Goal: Navigation & Orientation: Understand site structure

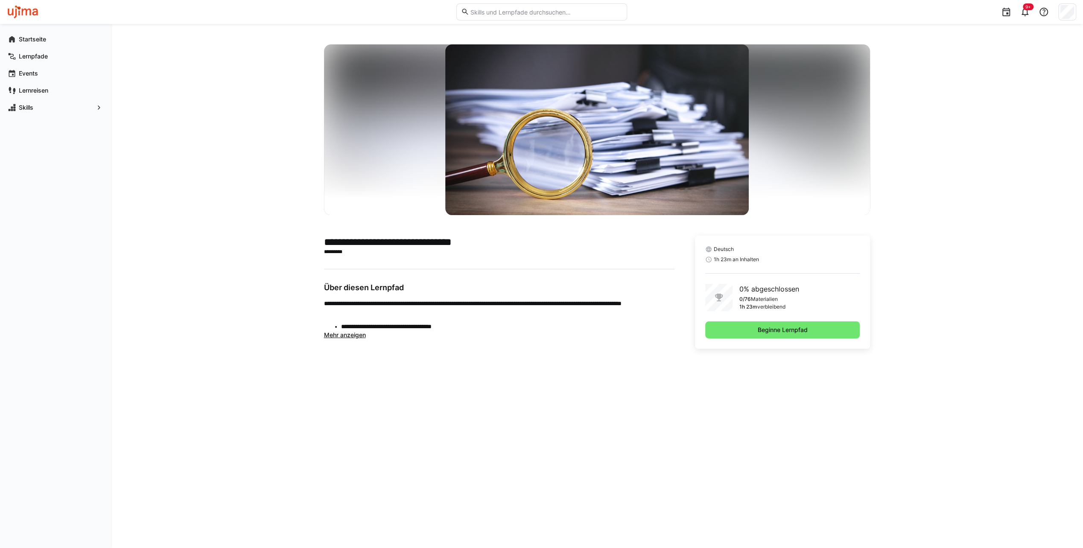
click at [358, 335] on span "Mehr anzeigen" at bounding box center [345, 334] width 42 height 7
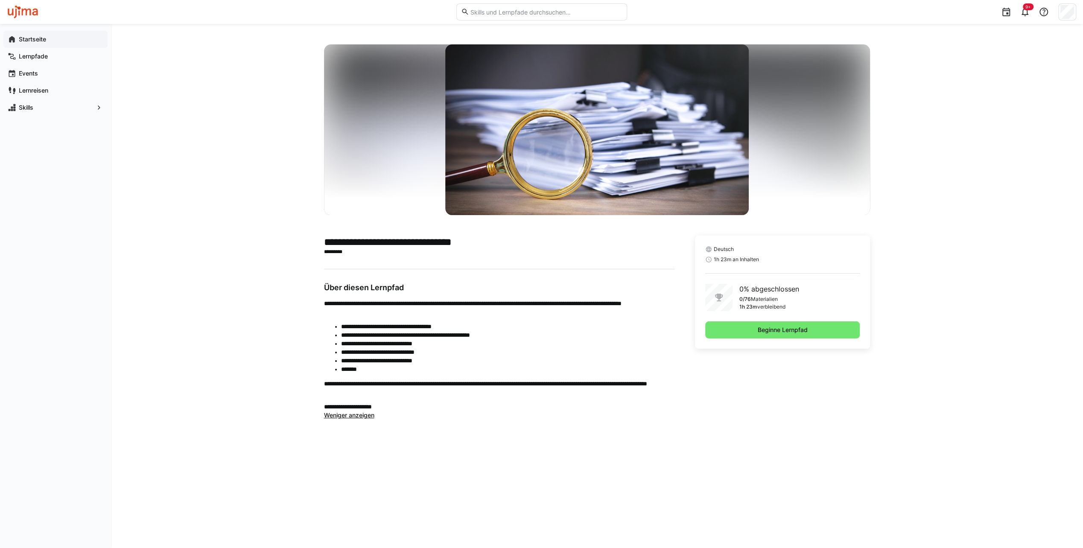
click at [0, 0] on app-navigation-label "Startseite" at bounding box center [0, 0] width 0 height 0
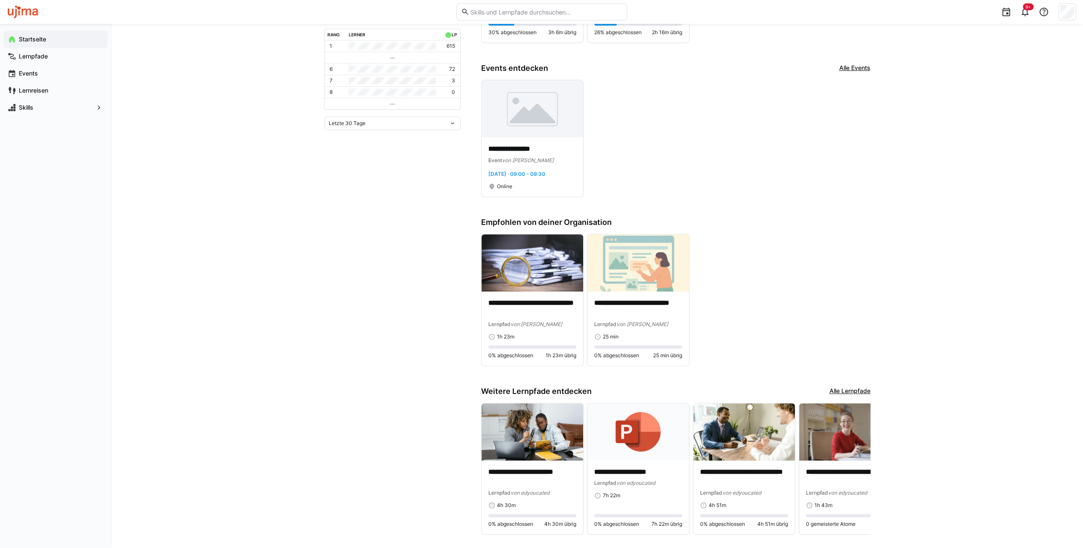
scroll to position [262, 0]
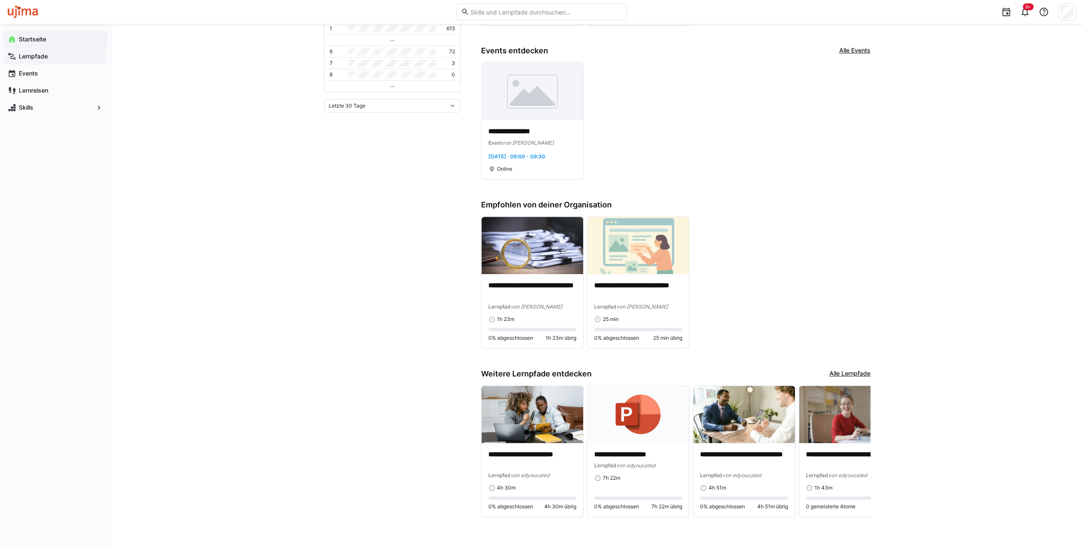
click at [0, 0] on app-navigation-label "Lernpfade" at bounding box center [0, 0] width 0 height 0
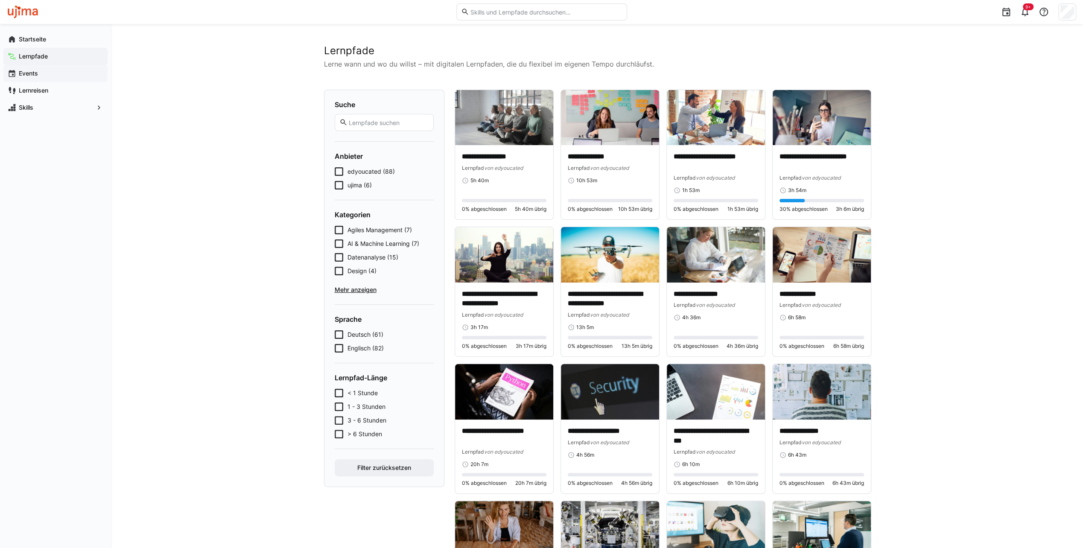
click at [0, 0] on app-navigation-label "Events" at bounding box center [0, 0] width 0 height 0
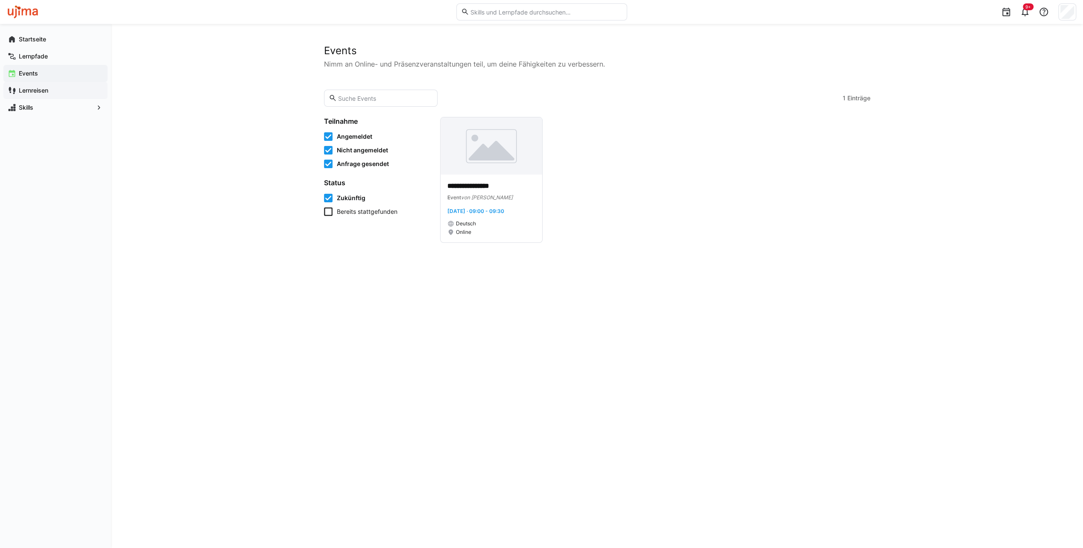
click at [0, 0] on app-navigation-label "Lernreisen" at bounding box center [0, 0] width 0 height 0
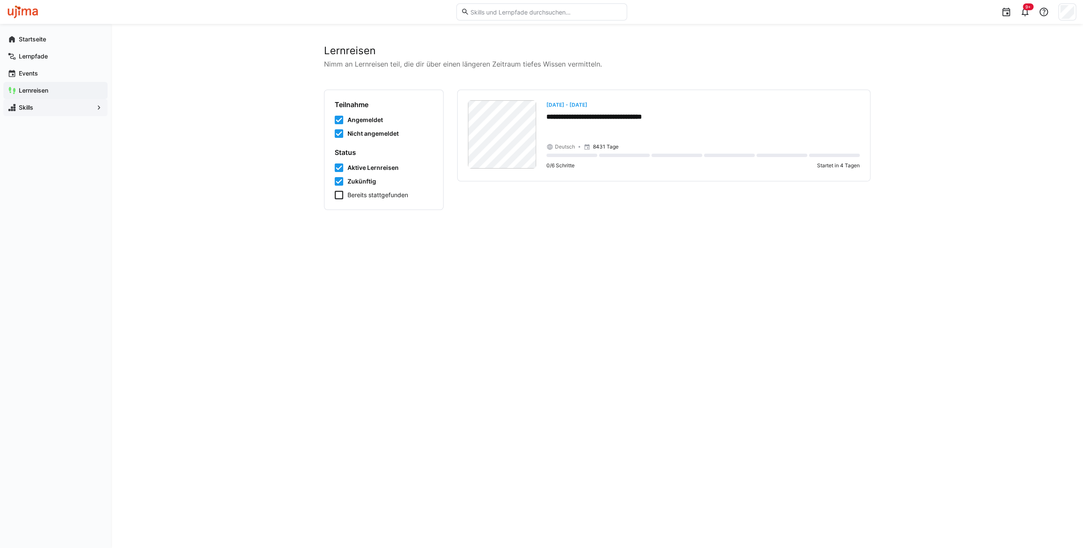
click at [45, 112] on div "Skills" at bounding box center [55, 107] width 104 height 17
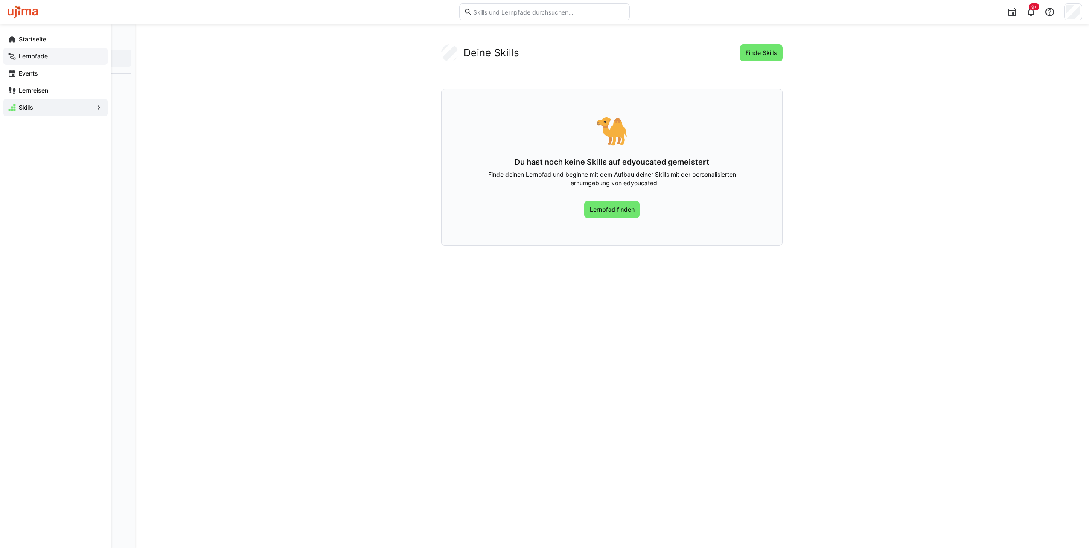
click at [0, 0] on app-navigation-label "Lernpfade" at bounding box center [0, 0] width 0 height 0
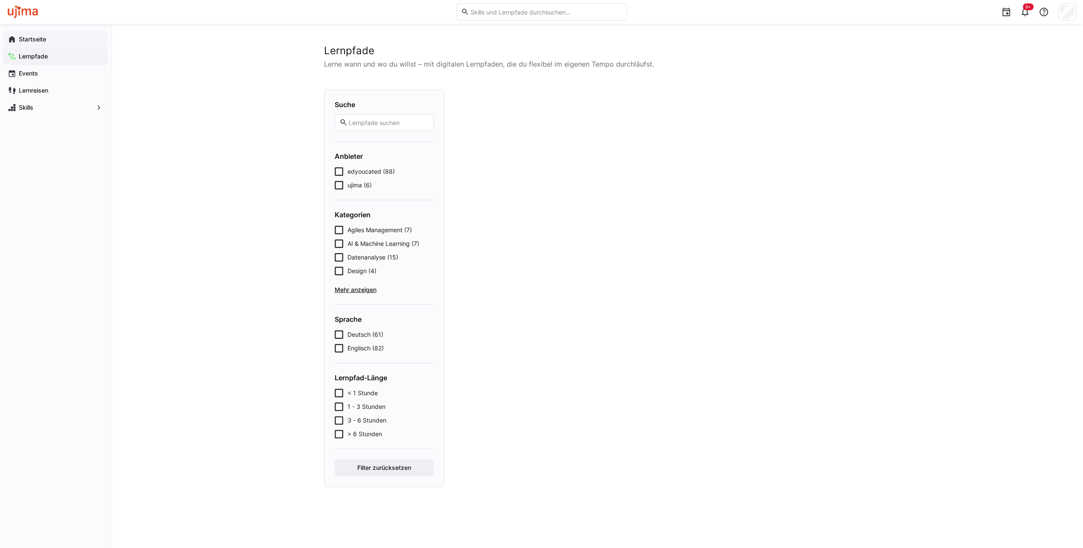
click at [0, 0] on app-navigation-label "Startseite" at bounding box center [0, 0] width 0 height 0
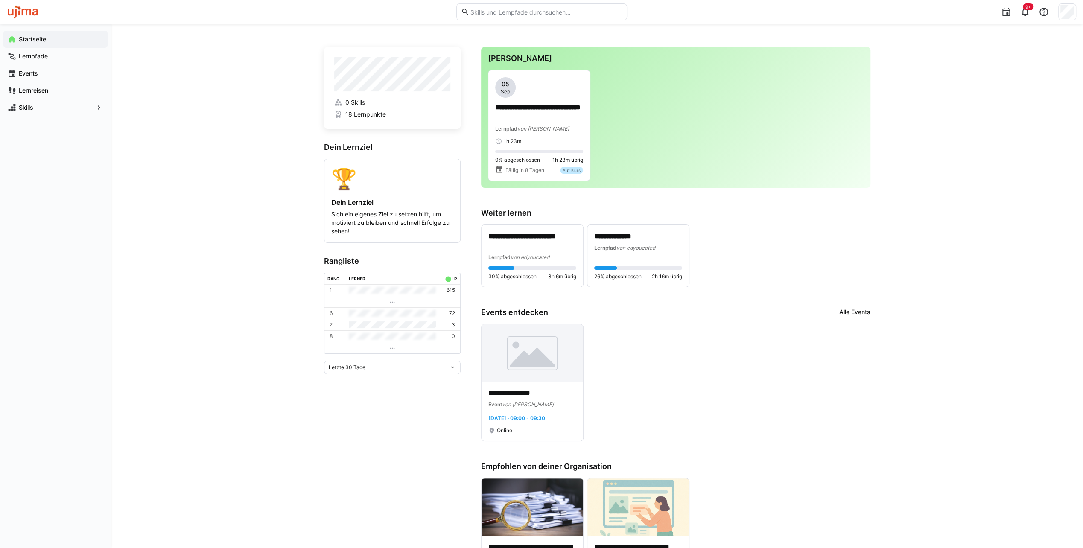
click at [835, 521] on div "**********" at bounding box center [675, 544] width 389 height 132
